Goal: Information Seeking & Learning: Learn about a topic

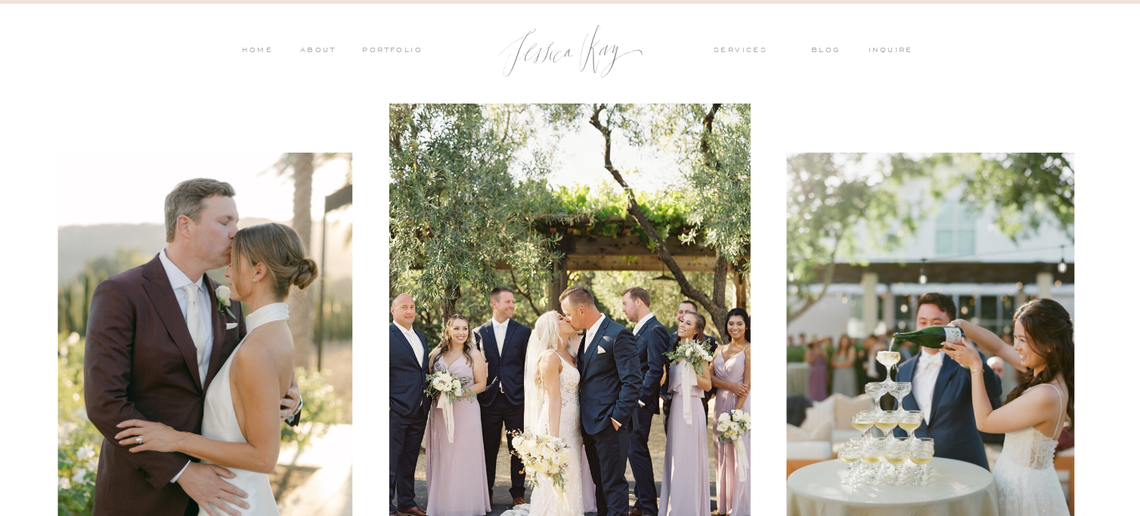
click at [730, 54] on nav "services" at bounding box center [751, 52] width 74 height 14
click at [393, 56] on nav "PORTFOLIO" at bounding box center [391, 52] width 63 height 14
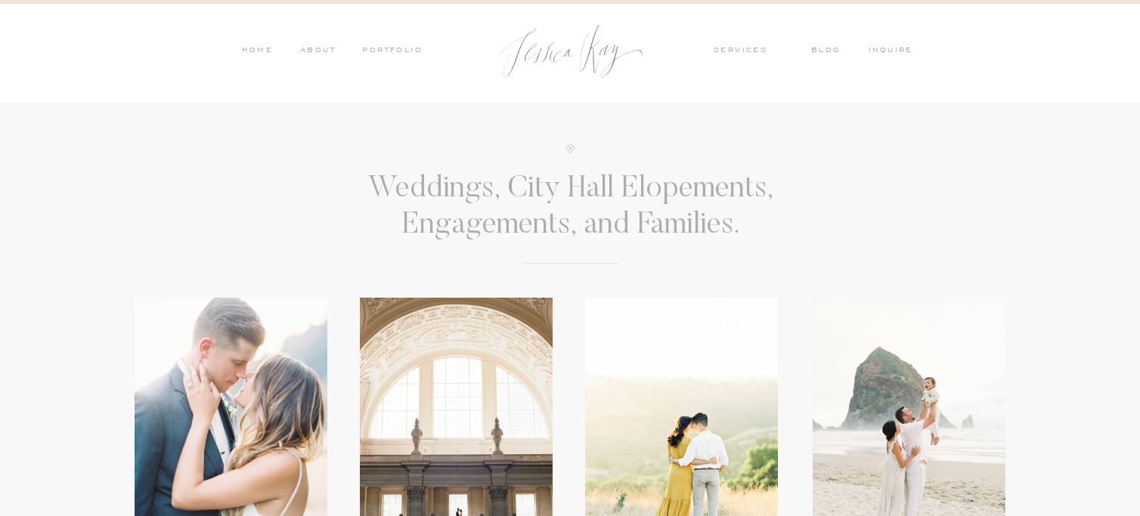
click at [732, 53] on nav "services" at bounding box center [751, 52] width 74 height 14
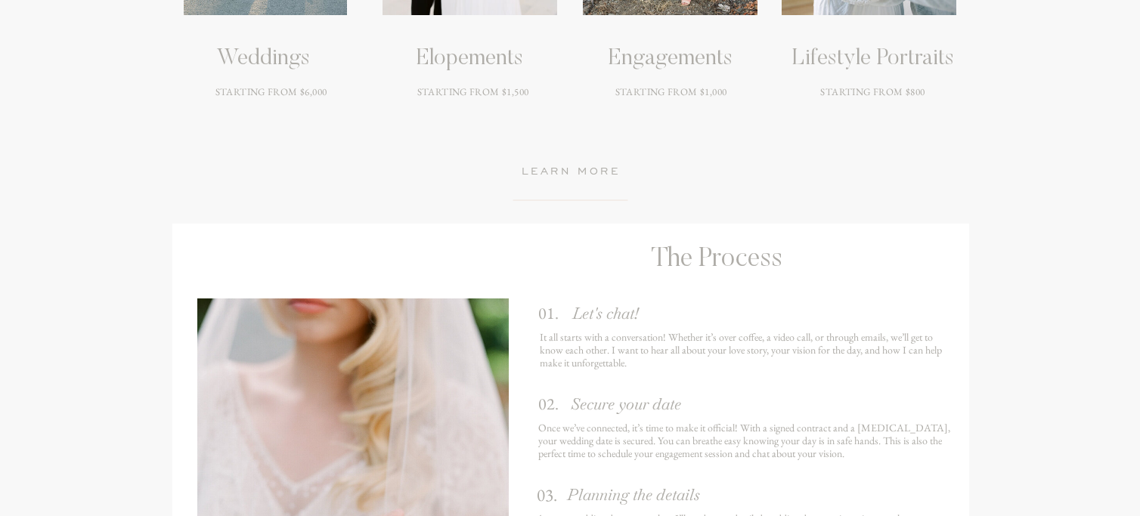
scroll to position [2193, 0]
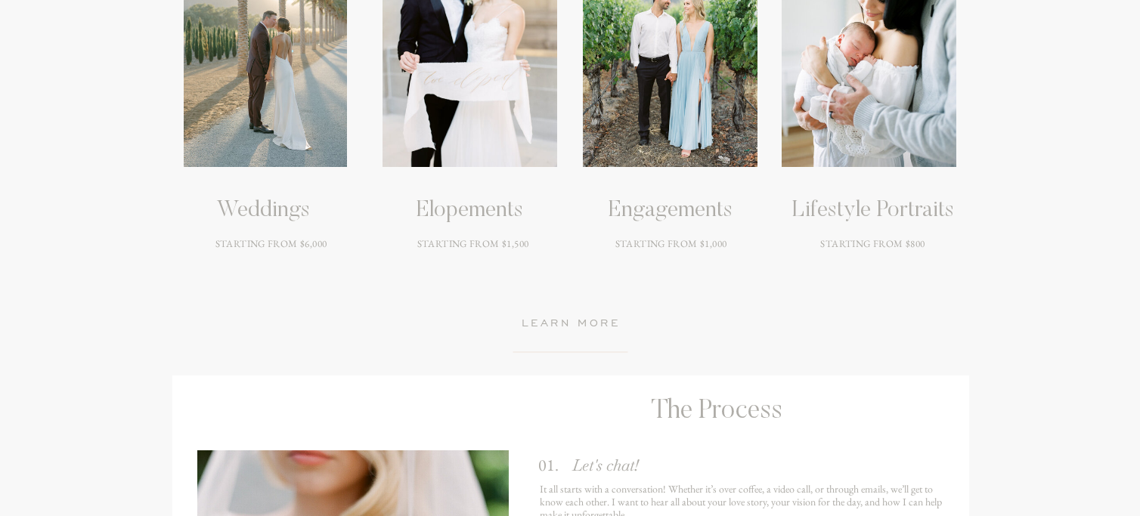
click at [295, 99] on div at bounding box center [265, 58] width 163 height 218
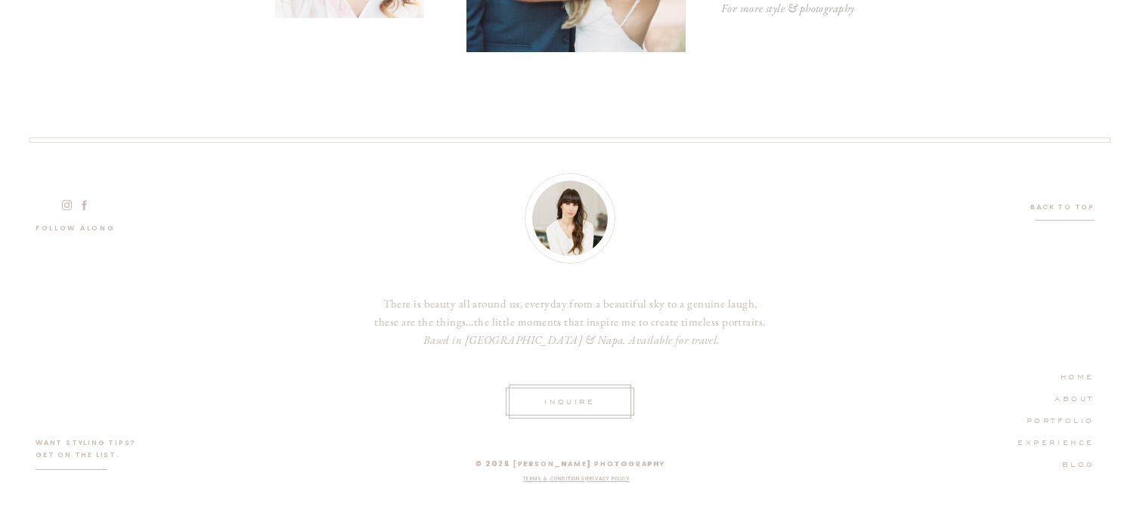
scroll to position [4776, 0]
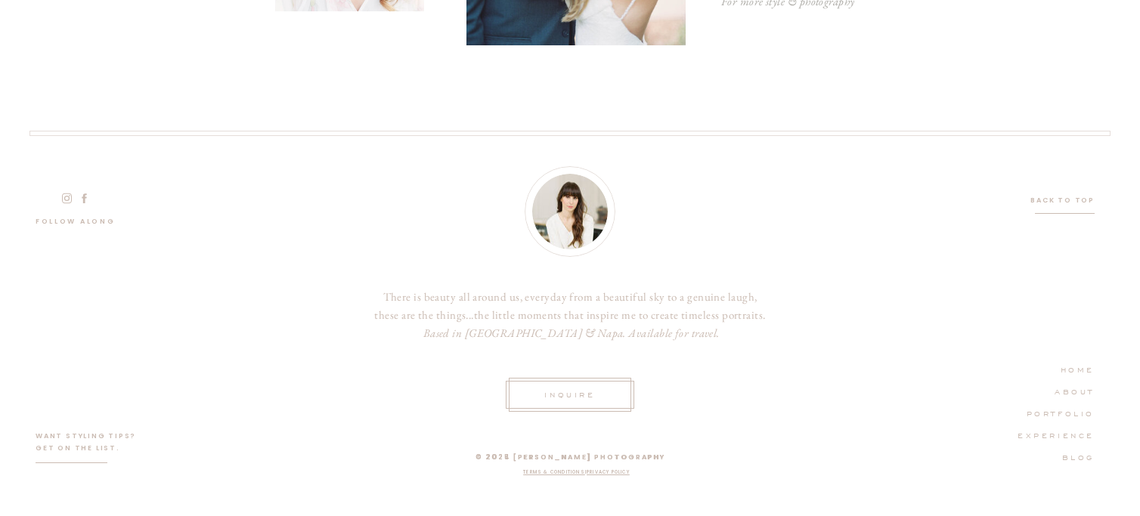
click at [1063, 394] on nav "ABOUT" at bounding box center [1052, 391] width 85 height 14
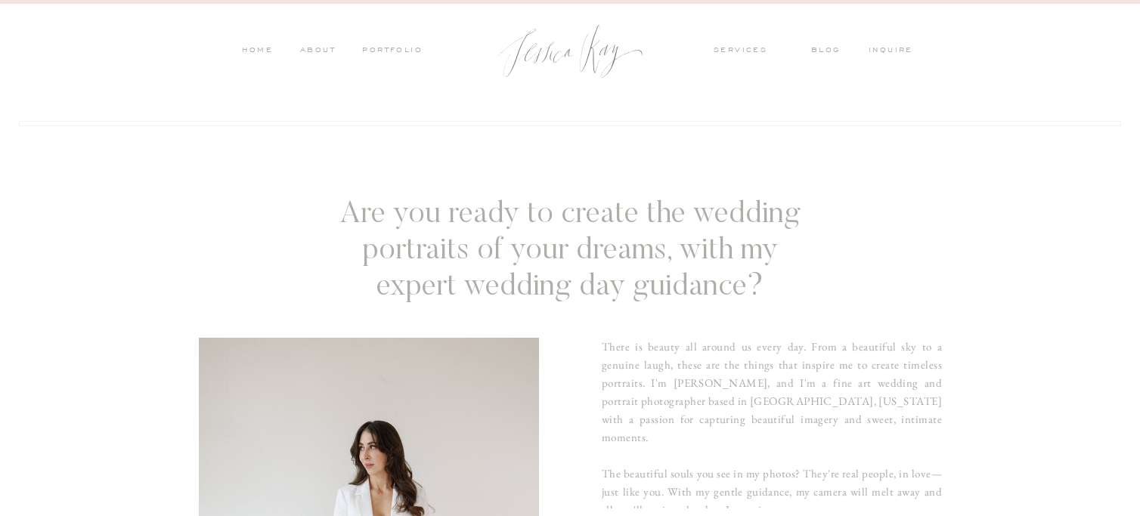
click at [735, 45] on nav "services" at bounding box center [751, 52] width 74 height 14
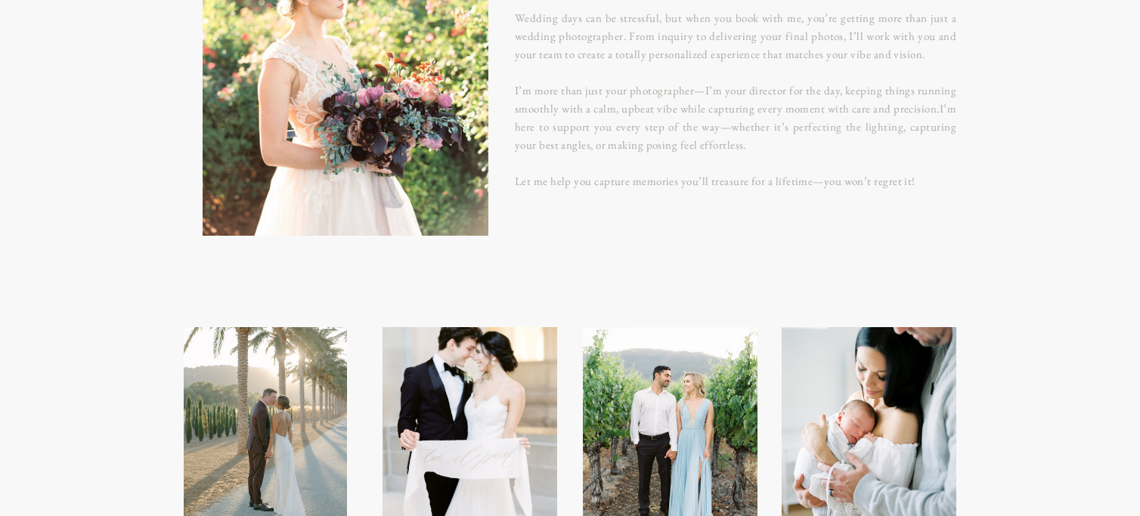
scroll to position [2042, 0]
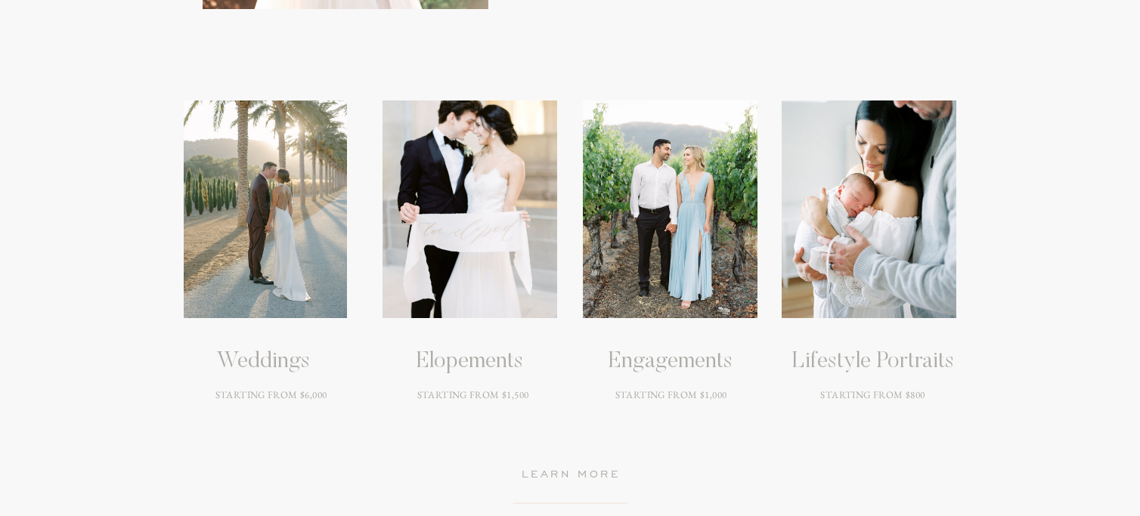
click at [484, 394] on h3 "STARTING FROM $1,500" at bounding box center [472, 415] width 191 height 54
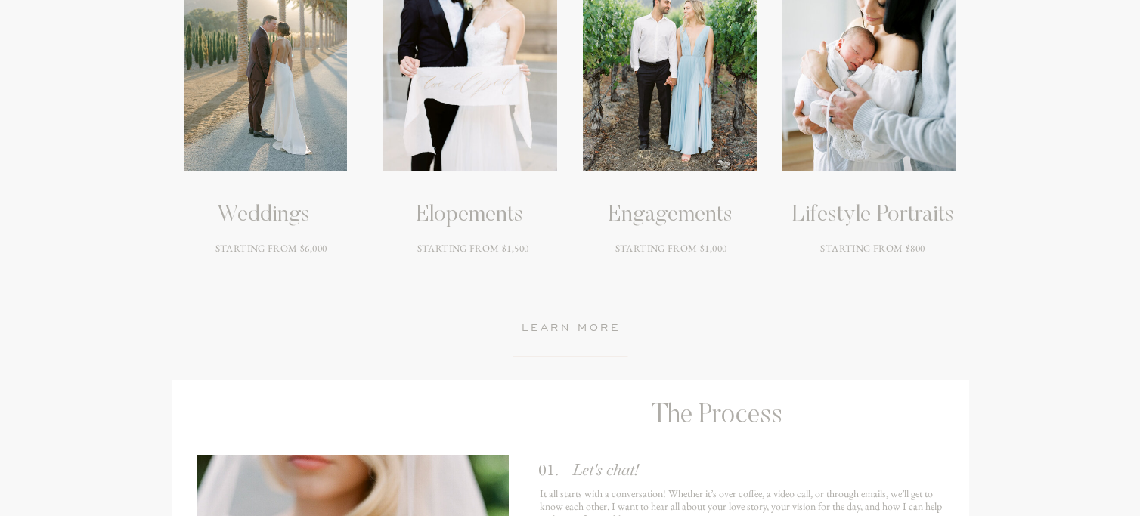
scroll to position [2344, 0]
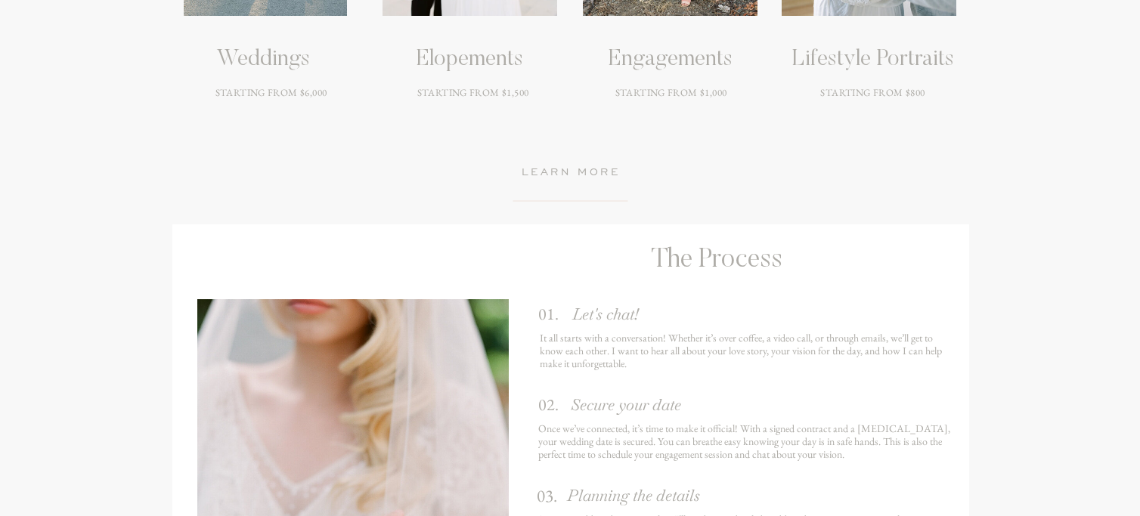
click at [561, 164] on h3 "learn more" at bounding box center [571, 174] width 156 height 20
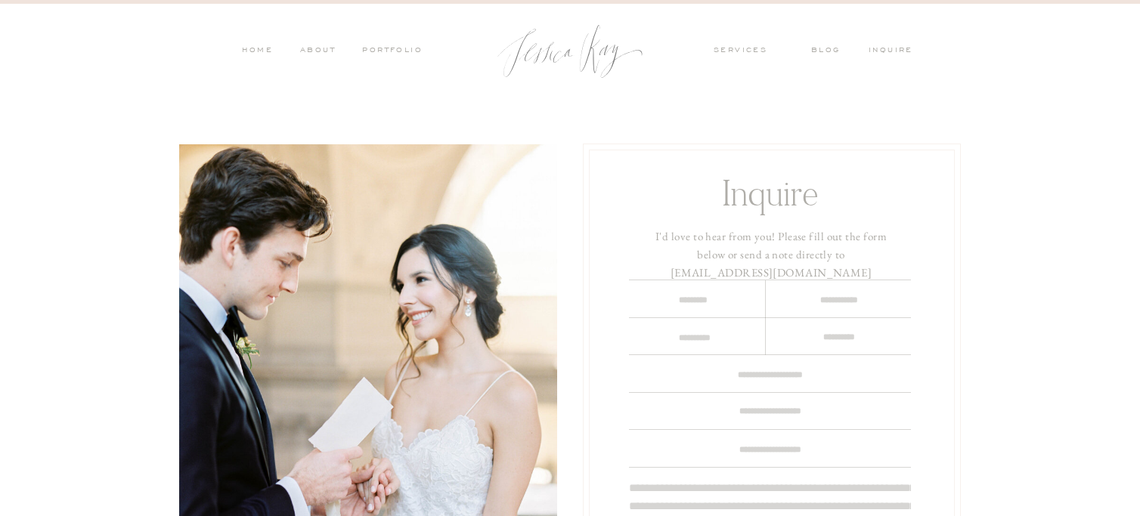
click at [750, 48] on nav "services" at bounding box center [751, 52] width 74 height 14
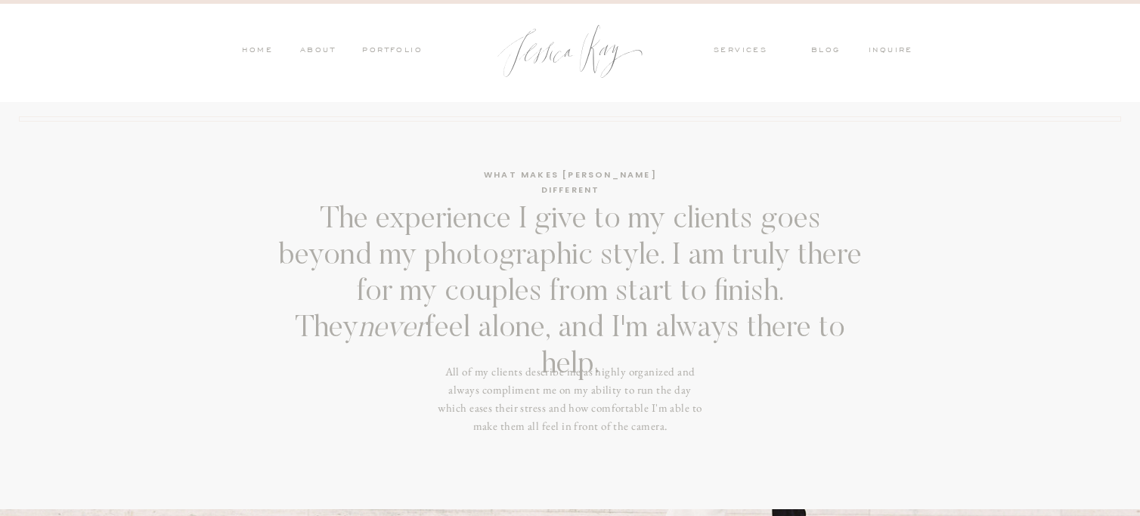
click at [386, 45] on nav "PORTFOLIO" at bounding box center [391, 52] width 63 height 14
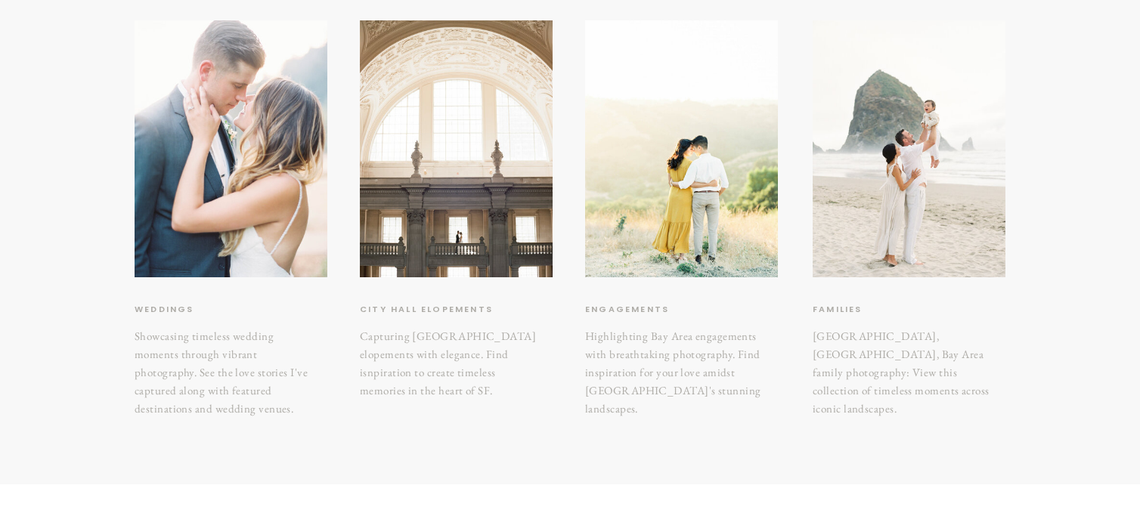
scroll to position [302, 0]
